Goal: Transaction & Acquisition: Obtain resource

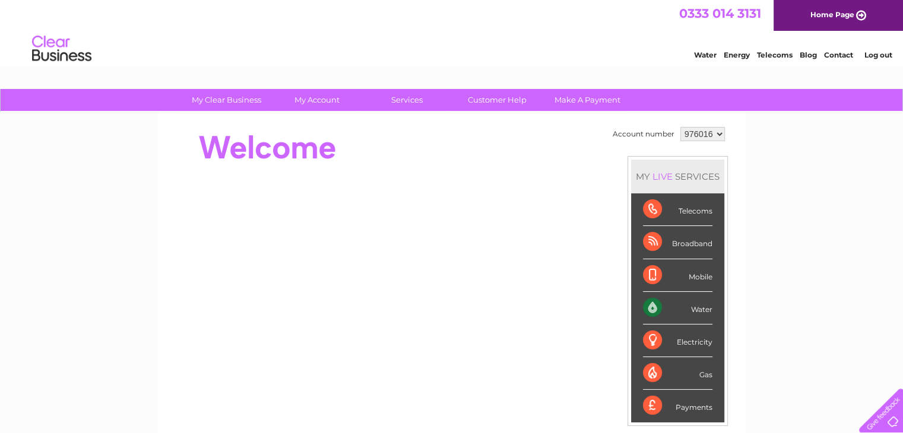
click at [104, 242] on div "My Clear Business Login Details My Details My Preferences Link Account My Accou…" at bounding box center [451, 422] width 903 height 667
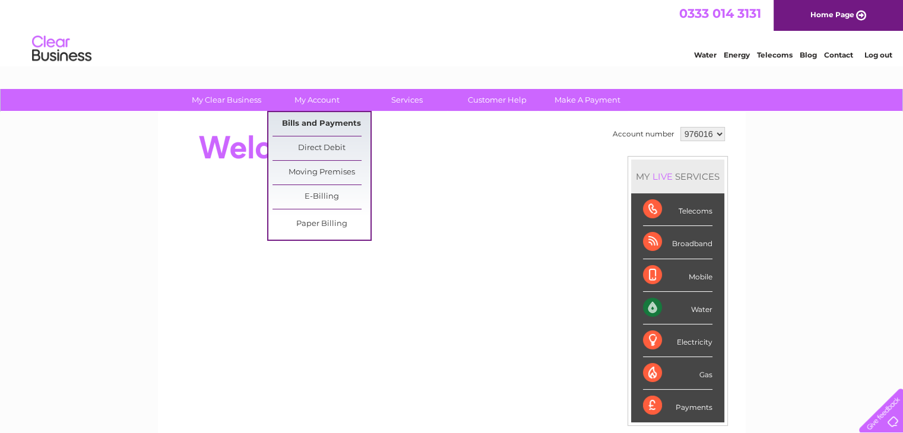
click at [309, 116] on link "Bills and Payments" at bounding box center [321, 124] width 98 height 24
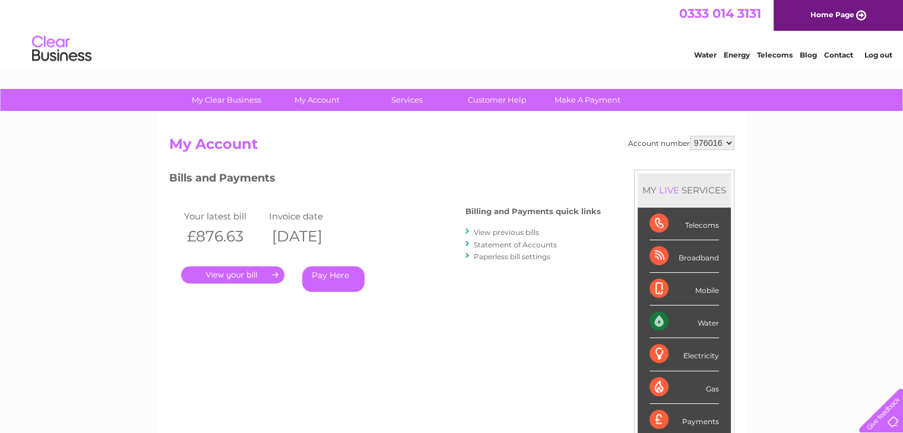
click at [492, 229] on link "View previous bills" at bounding box center [506, 232] width 65 height 9
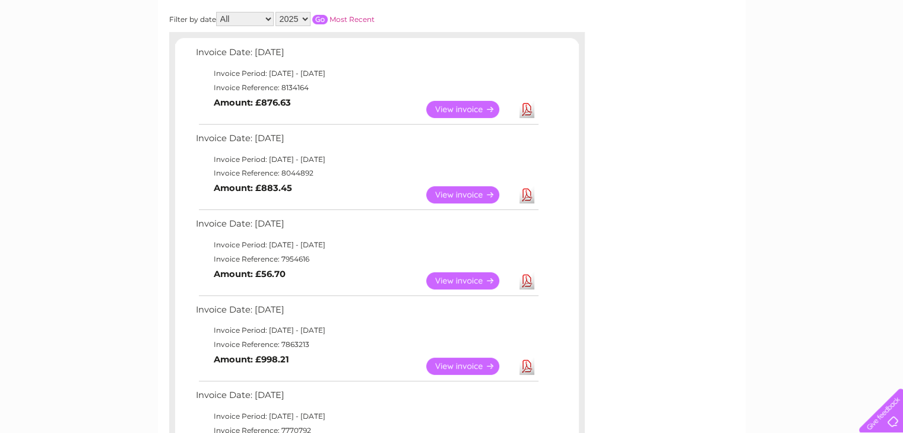
scroll to position [356, 0]
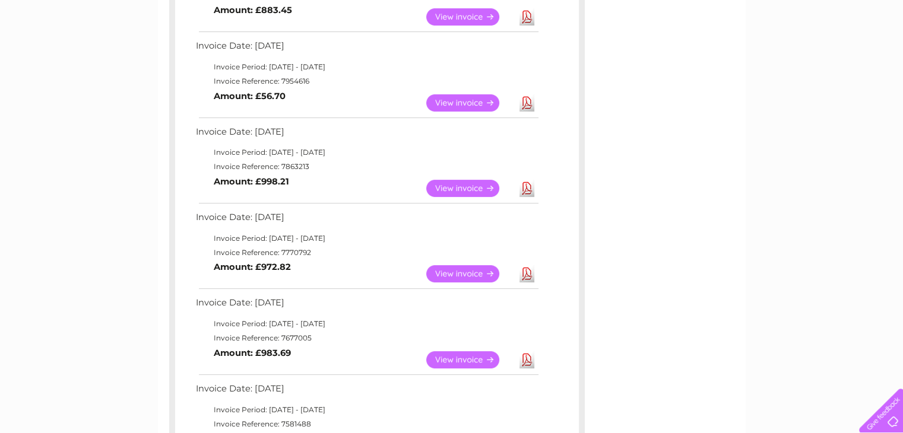
click at [455, 271] on link "View" at bounding box center [469, 273] width 87 height 17
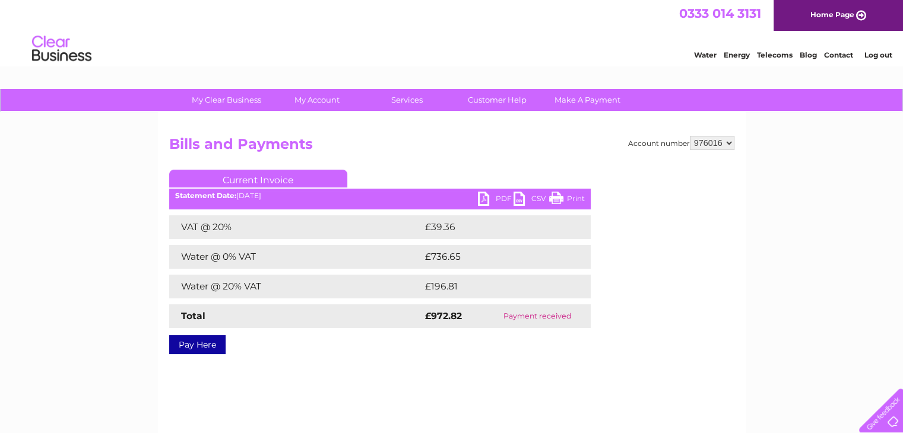
click at [488, 196] on link "PDF" at bounding box center [496, 200] width 36 height 17
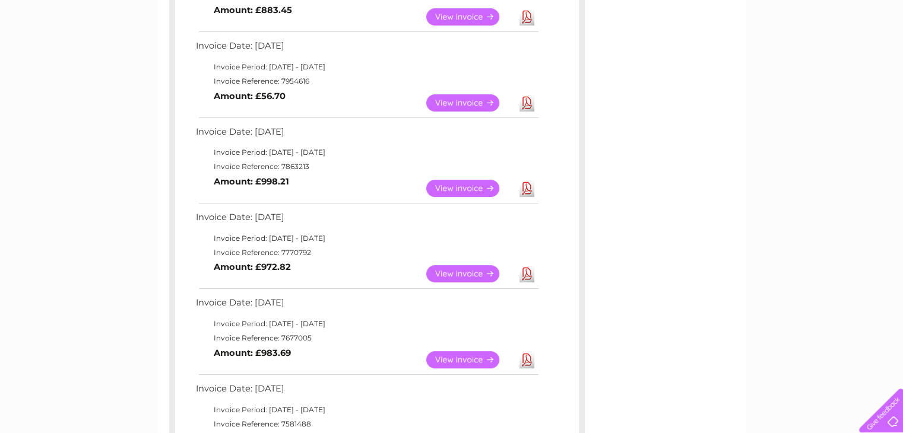
click at [463, 185] on link "View" at bounding box center [469, 188] width 87 height 17
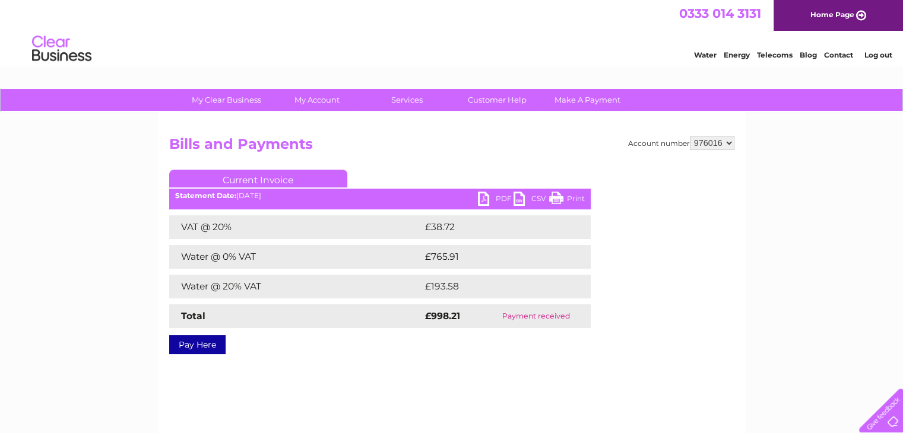
click at [490, 197] on link "PDF" at bounding box center [496, 200] width 36 height 17
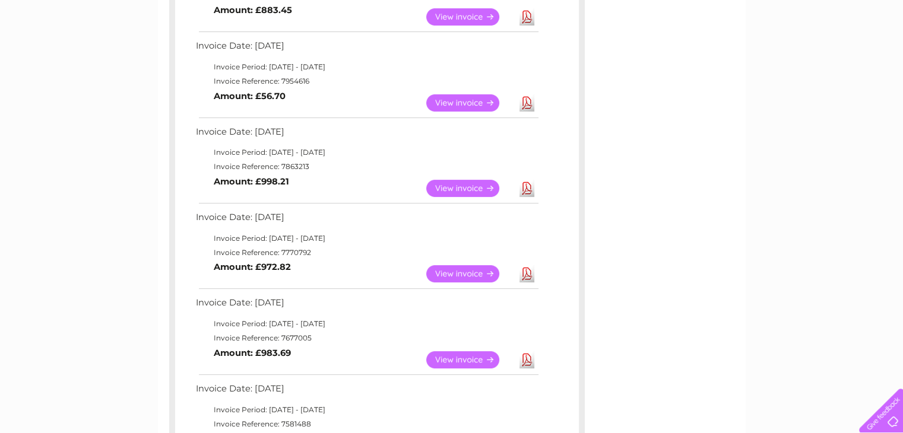
click at [477, 98] on link "View" at bounding box center [469, 102] width 87 height 17
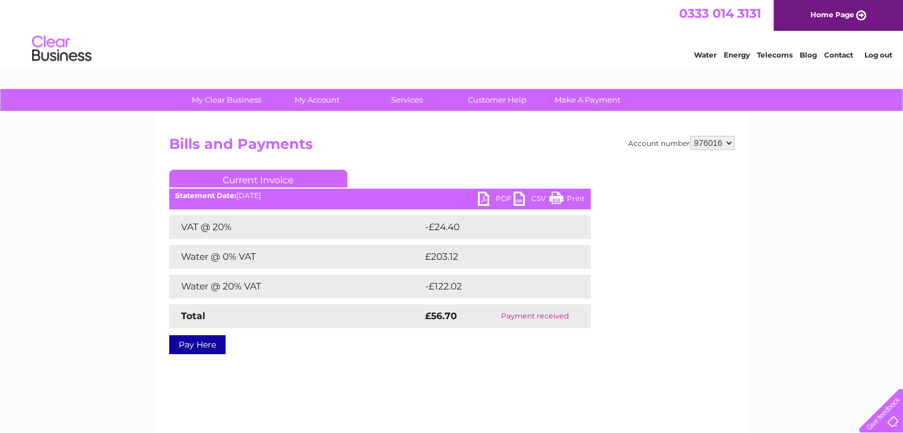
click at [494, 197] on link "PDF" at bounding box center [496, 200] width 36 height 17
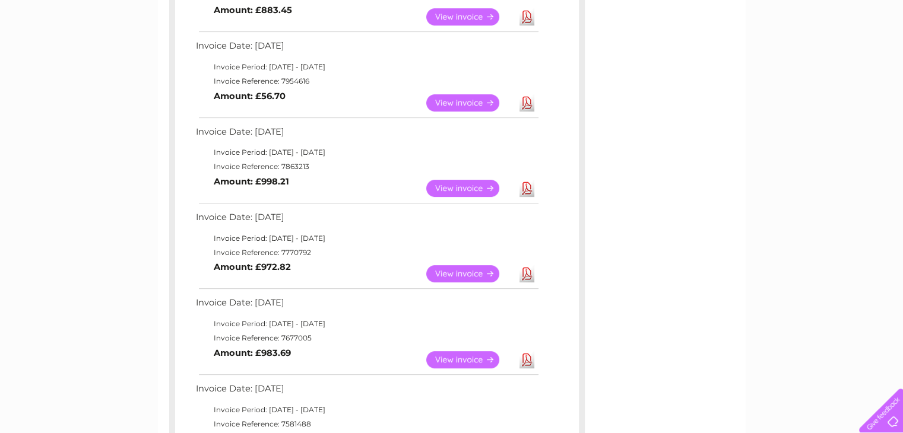
scroll to position [178, 0]
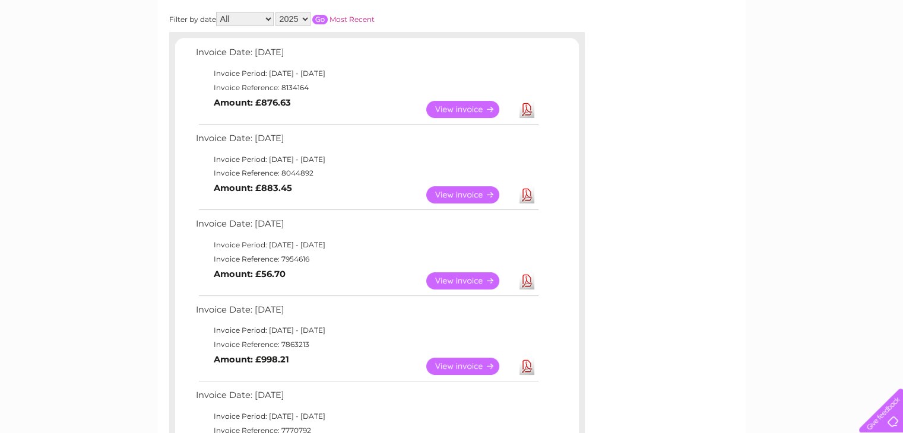
click at [462, 191] on link "View" at bounding box center [469, 194] width 87 height 17
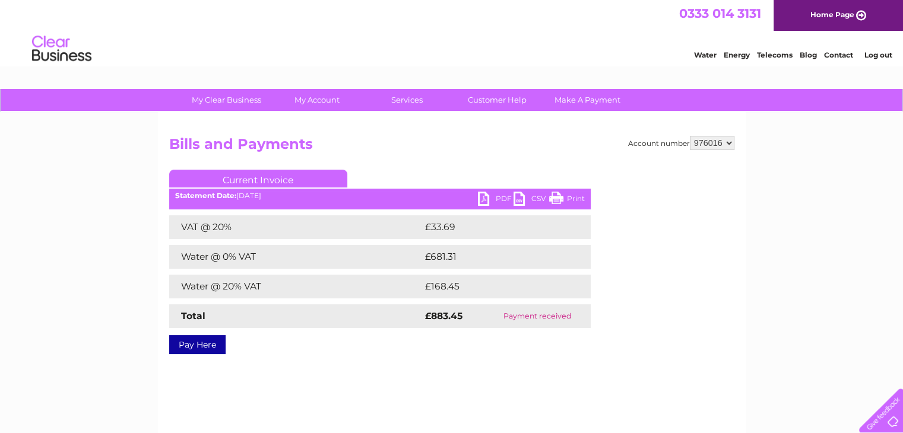
click at [498, 195] on link "PDF" at bounding box center [496, 200] width 36 height 17
click at [67, 202] on div "My Clear Business Login Details My Details My Preferences Link Account My Accou…" at bounding box center [451, 368] width 903 height 559
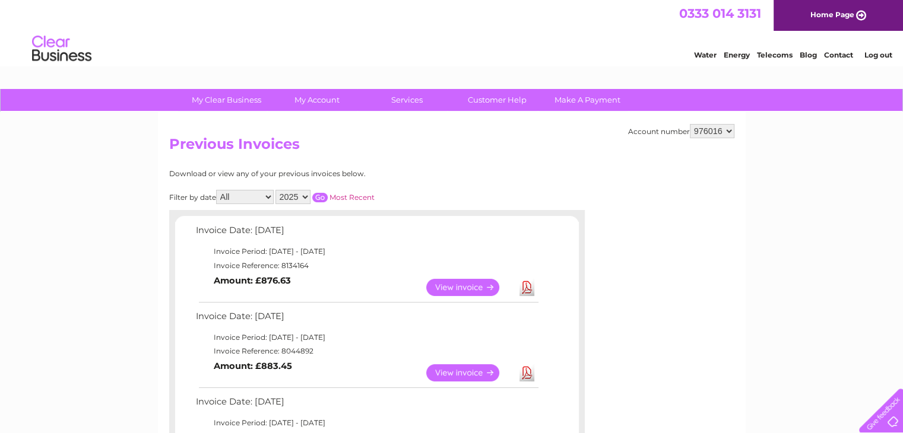
click at [463, 285] on link "View" at bounding box center [469, 287] width 87 height 17
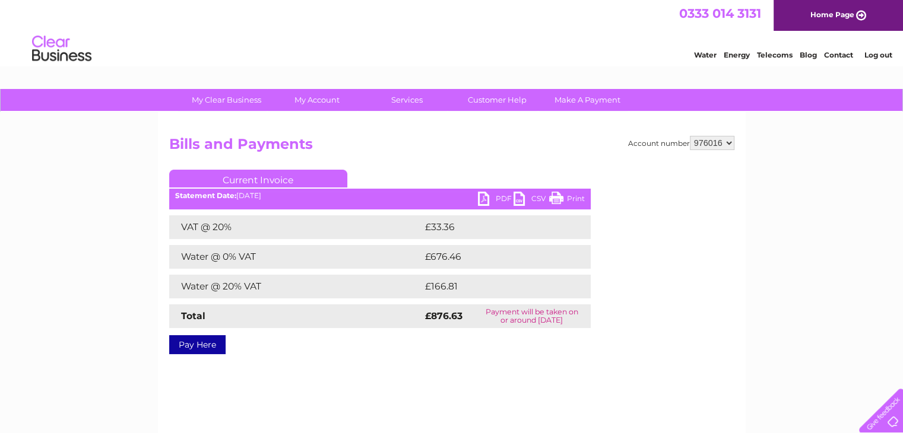
click at [490, 198] on link "PDF" at bounding box center [496, 200] width 36 height 17
